Goal: Check status

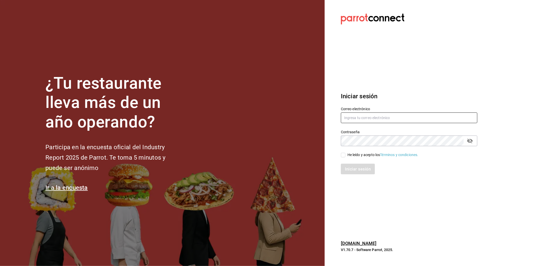
type input "[EMAIL_ADDRESS][DOMAIN_NAME]"
click at [343, 156] on input "He leído y acepto los Términos y condiciones." at bounding box center [343, 155] width 5 height 5
checkbox input "true"
click at [352, 168] on font "Iniciar sesión" at bounding box center [358, 169] width 26 height 5
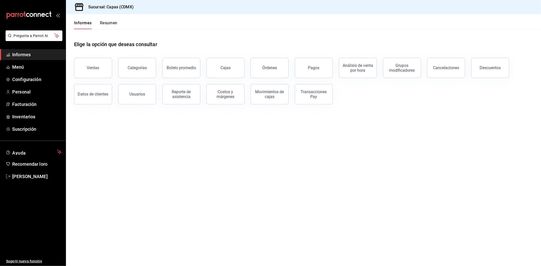
click at [306, 97] on div "Transacciones Pay" at bounding box center [313, 94] width 31 height 10
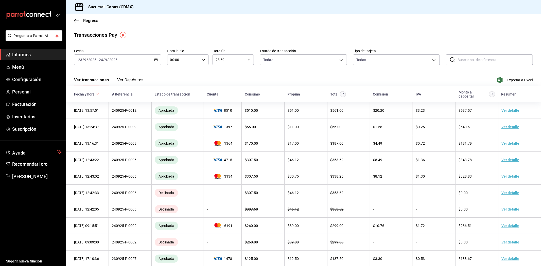
click at [131, 80] on font "Ver Depósitos" at bounding box center [130, 80] width 26 height 5
